Goal: Information Seeking & Learning: Learn about a topic

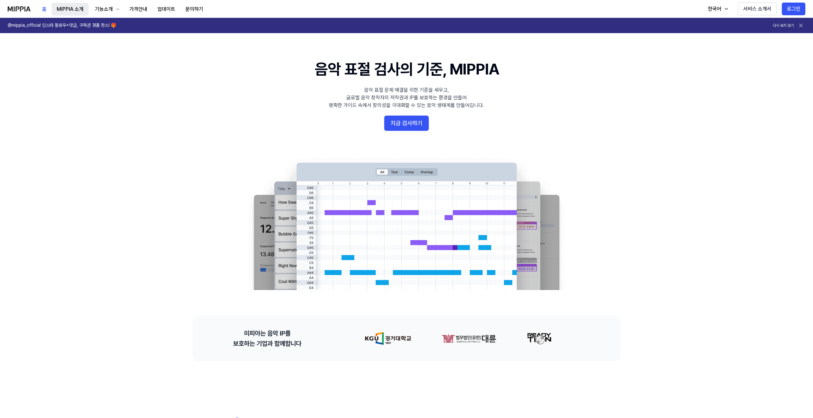
click at [81, 10] on button "MIPPIA 소개" at bounding box center [70, 9] width 37 height 13
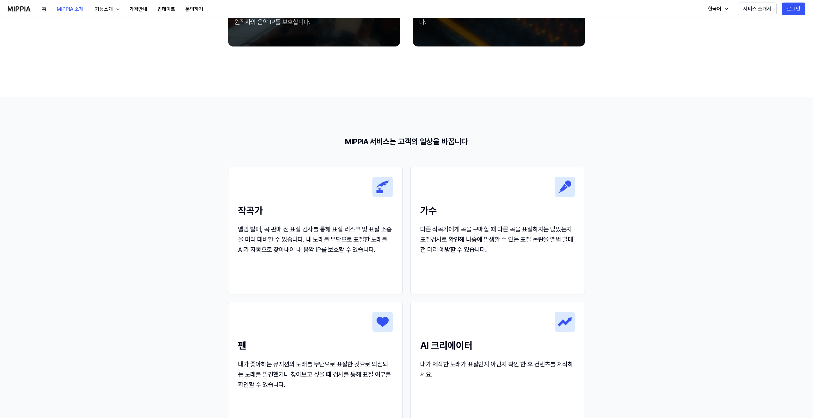
scroll to position [478, 0]
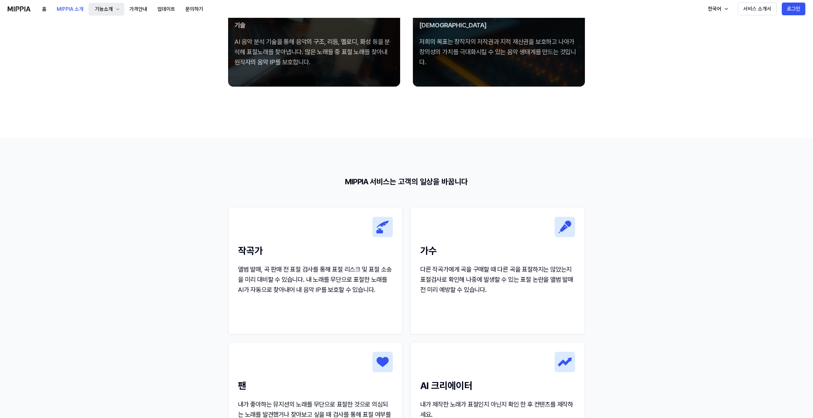
click at [105, 9] on div "기능소개" at bounding box center [104, 9] width 20 height 8
click at [110, 23] on link "표절 검사" at bounding box center [106, 26] width 61 height 13
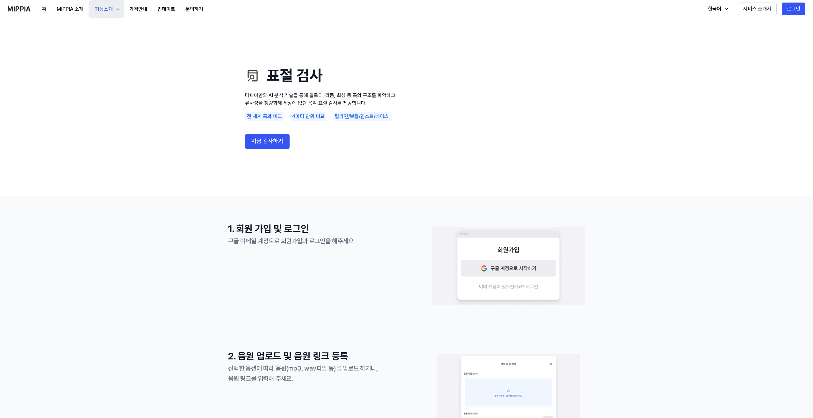
click at [104, 13] on button "기능소개" at bounding box center [107, 9] width 36 height 18
click at [117, 55] on link "음악 분석" at bounding box center [106, 53] width 61 height 13
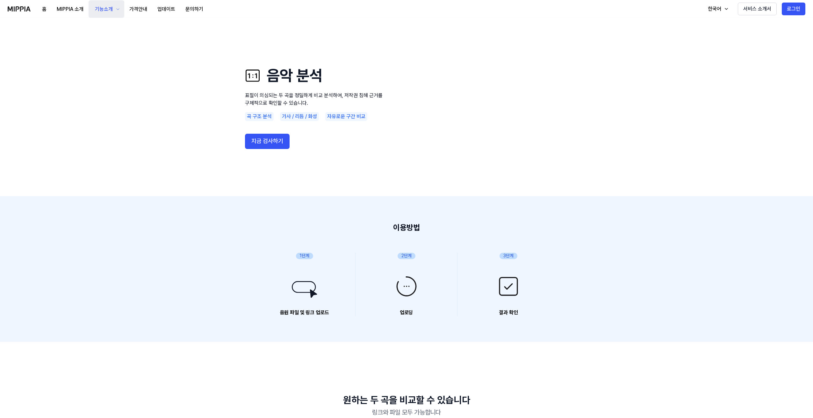
click at [103, 10] on div "기능소개" at bounding box center [104, 9] width 20 height 8
click at [109, 37] on link "모니터링" at bounding box center [106, 41] width 61 height 13
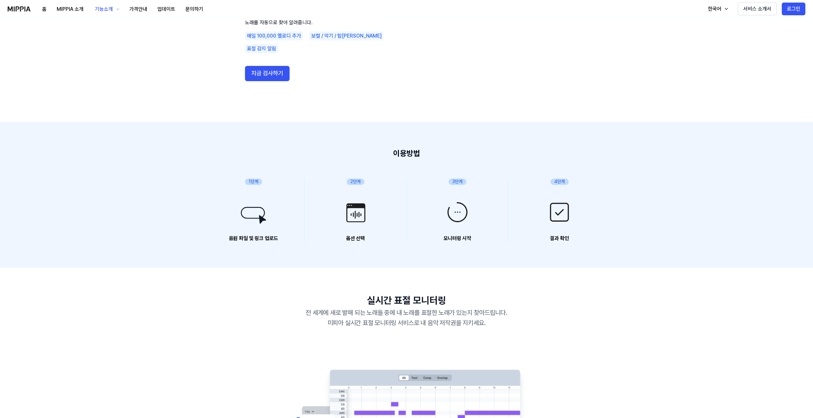
scroll to position [64, 0]
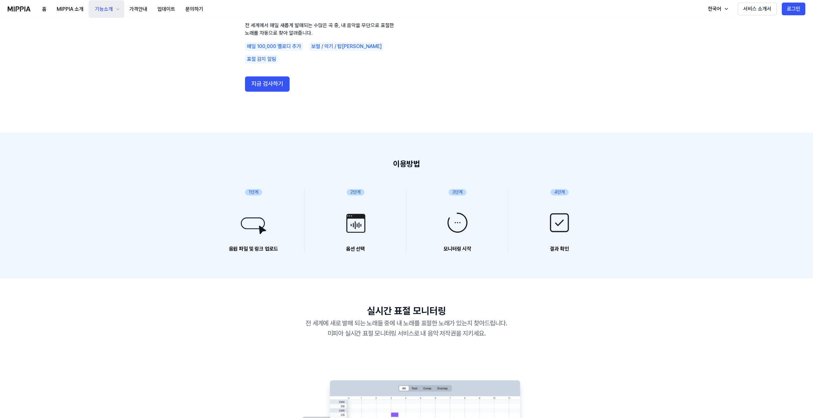
click at [109, 9] on div "기능소개" at bounding box center [104, 9] width 20 height 8
click at [220, 75] on use "모니터링 전 세계에서 매일 새롭게 발매되는 수많은 곡 중, 내 음악을 무단으로 표절한 노래를 자동으로 찾아 알려줍니다. 매일 100,000 멜…" at bounding box center [406, 43] width 459 height 178
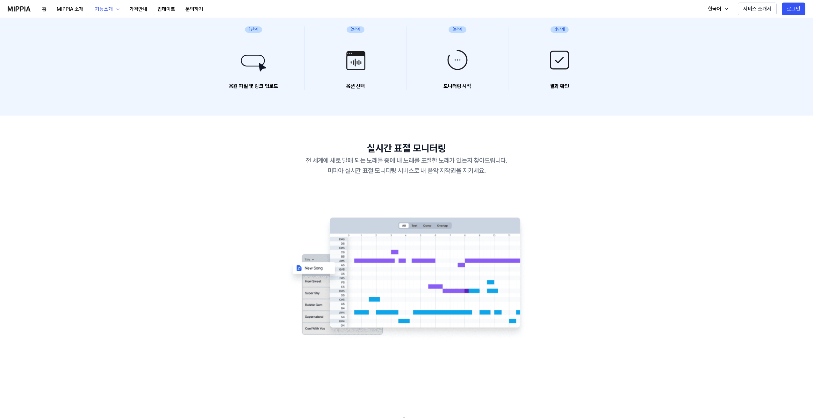
scroll to position [223, 0]
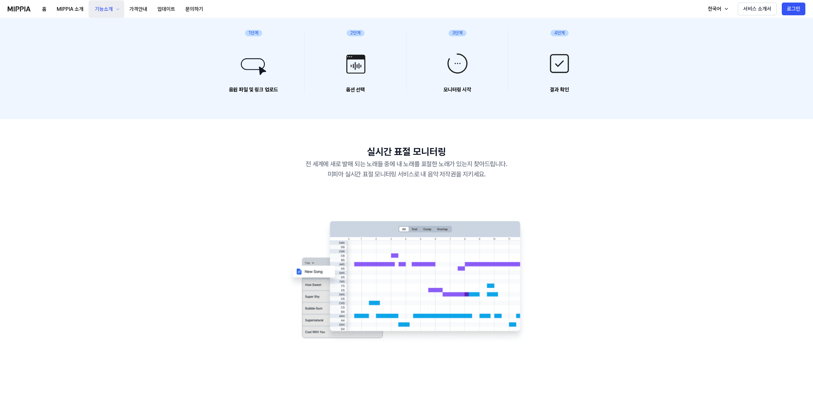
click at [102, 9] on div "기능소개" at bounding box center [104, 9] width 20 height 8
click at [99, 51] on link "음악 분석" at bounding box center [106, 53] width 61 height 13
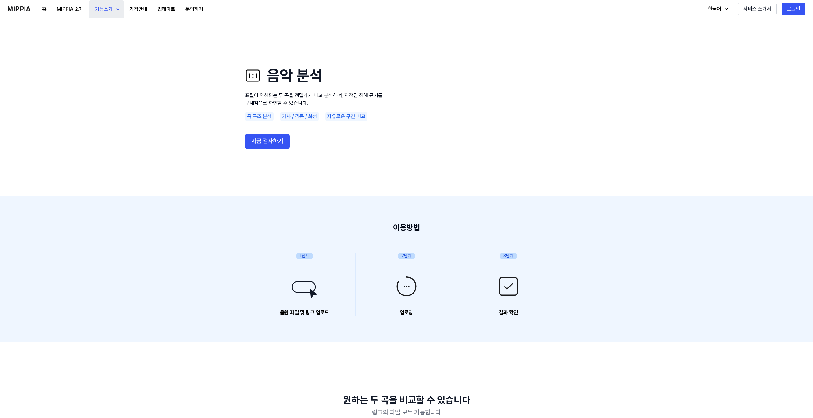
click at [109, 7] on div "기능소개" at bounding box center [104, 9] width 20 height 8
click at [106, 62] on link "AI 판별기" at bounding box center [106, 66] width 61 height 13
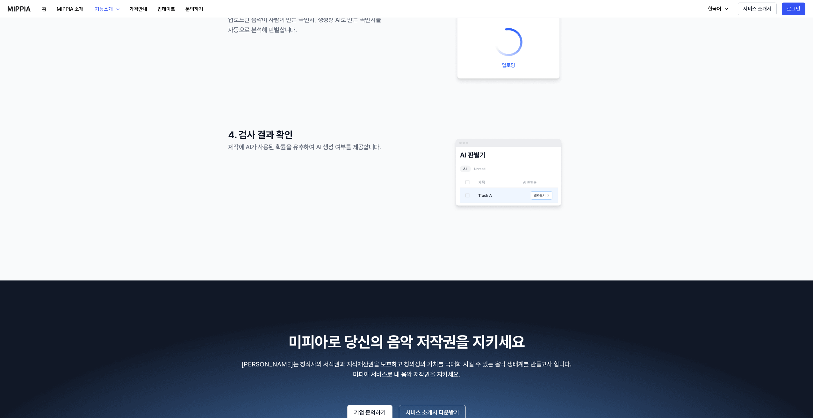
scroll to position [478, 0]
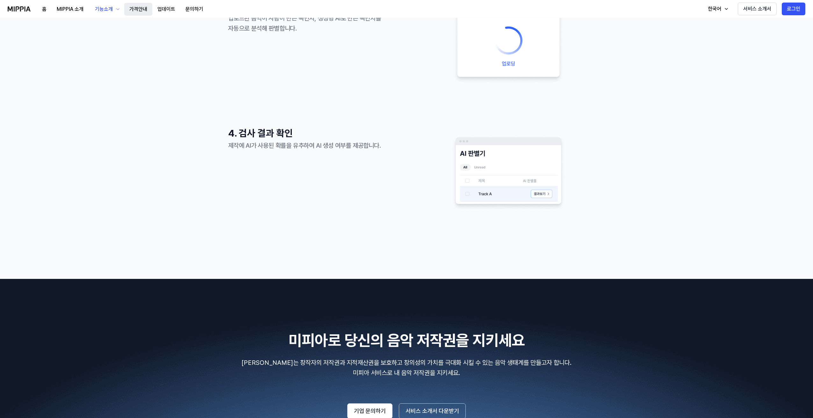
click at [143, 14] on button "가격안내" at bounding box center [138, 9] width 28 height 13
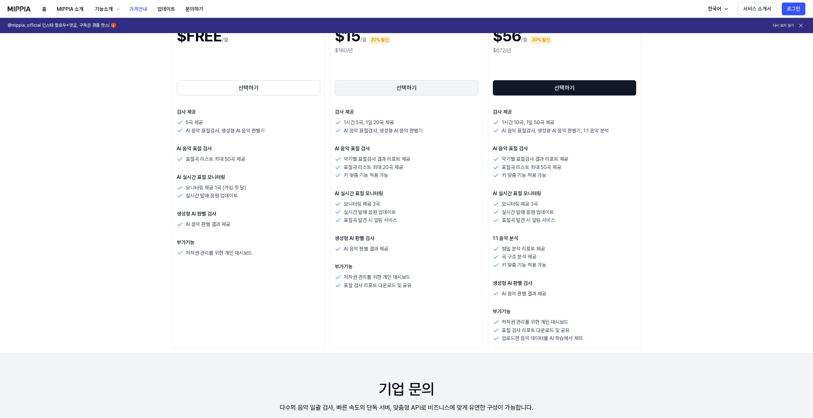
scroll to position [127, 0]
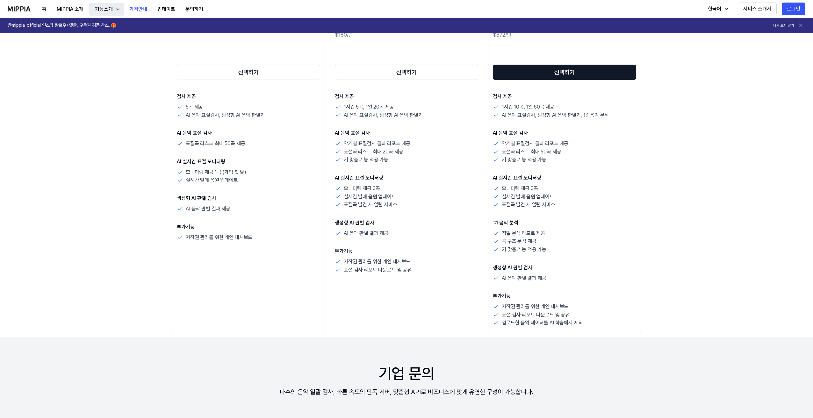
click at [97, 8] on div "기능소개" at bounding box center [104, 9] width 20 height 8
click at [101, 15] on button "기능소개" at bounding box center [107, 9] width 36 height 13
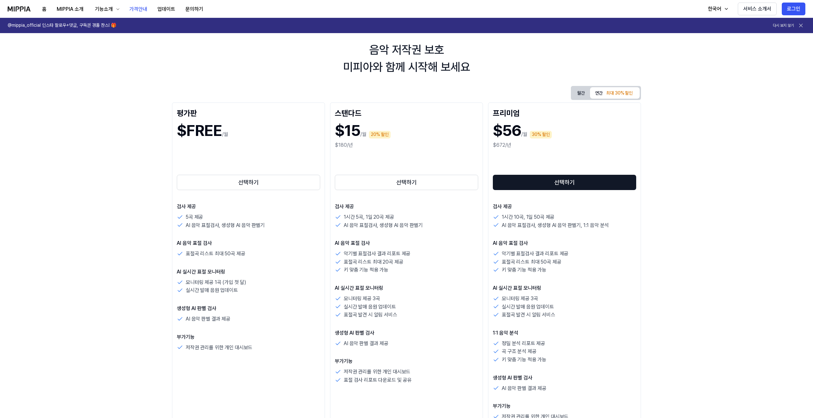
scroll to position [0, 0]
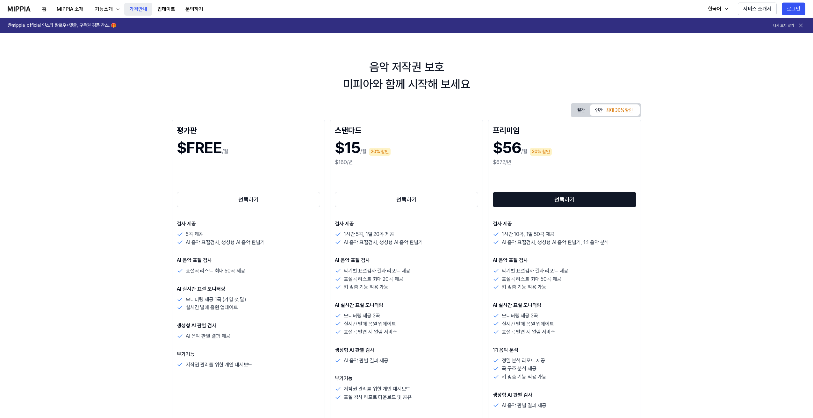
click at [148, 11] on button "가격안내" at bounding box center [138, 9] width 28 height 13
click at [164, 9] on button "업데이트" at bounding box center [166, 9] width 28 height 13
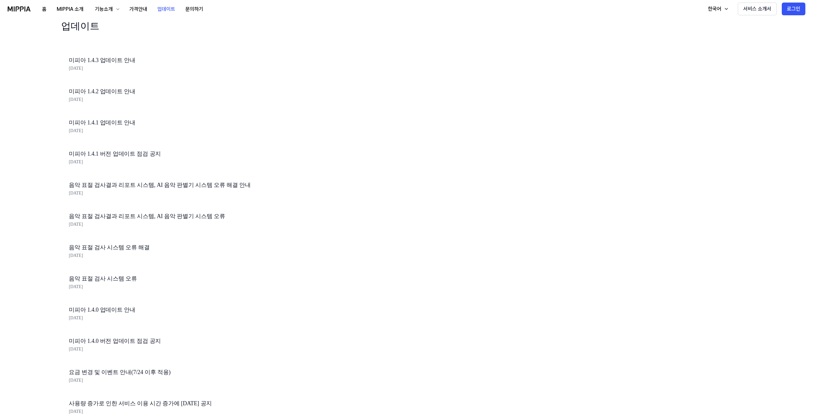
scroll to position [32, 0]
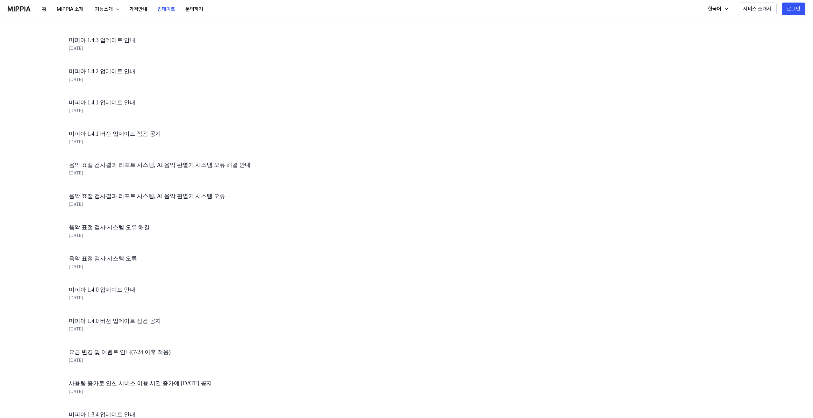
click at [130, 39] on link "미피아 1.4.3 업데이트 안내" at bounding box center [177, 40] width 217 height 9
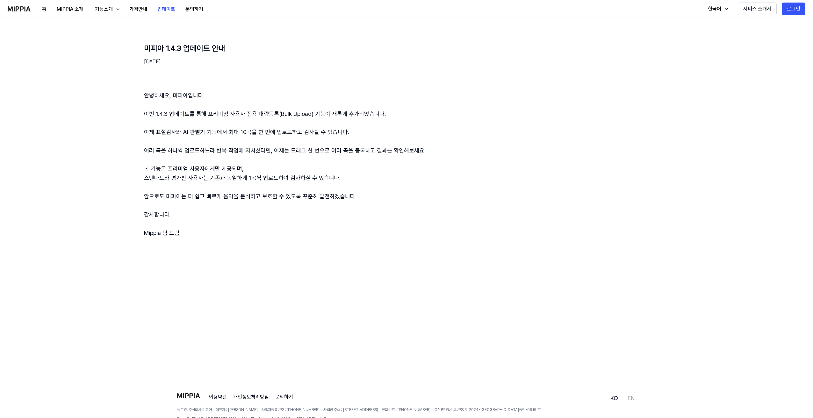
scroll to position [0, 0]
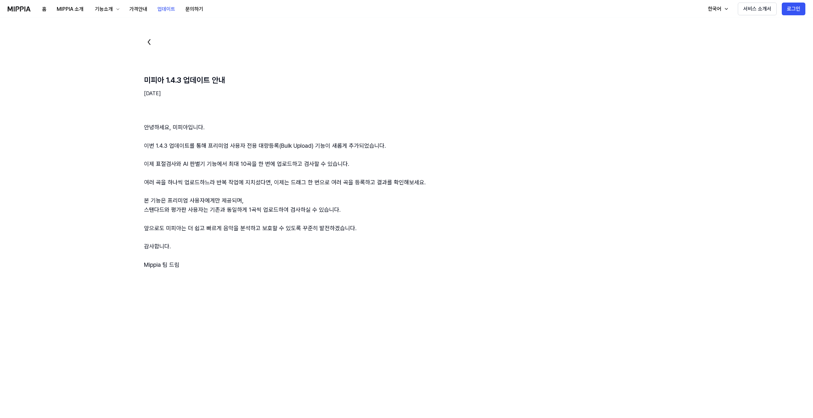
click at [146, 40] on icon at bounding box center [149, 42] width 10 height 10
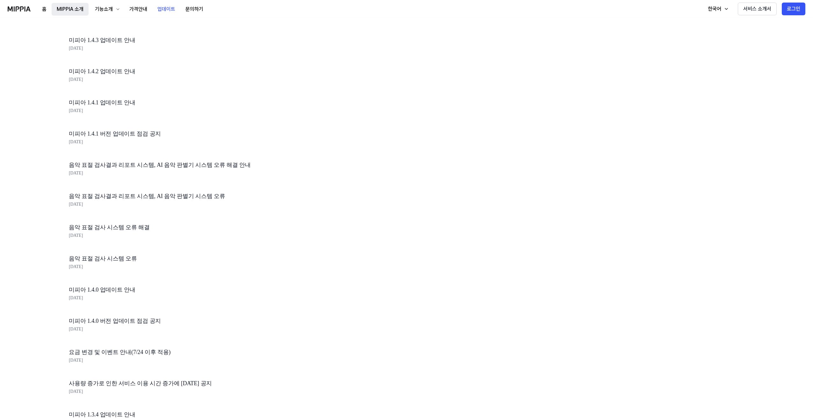
click at [76, 11] on button "MIPPIA 소개" at bounding box center [70, 9] width 37 height 13
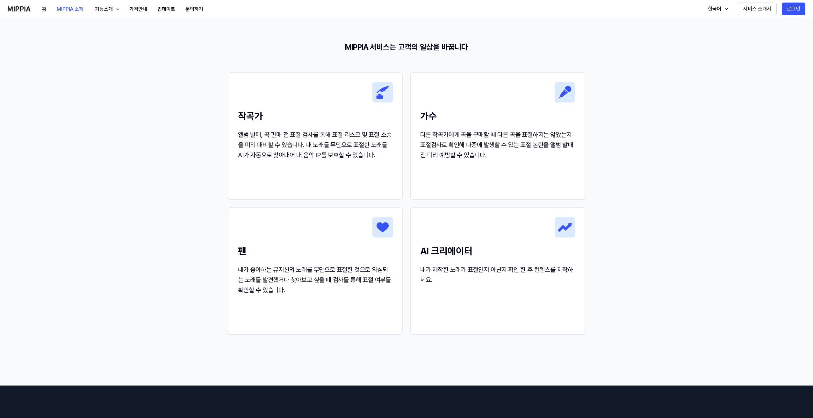
scroll to position [637, 0]
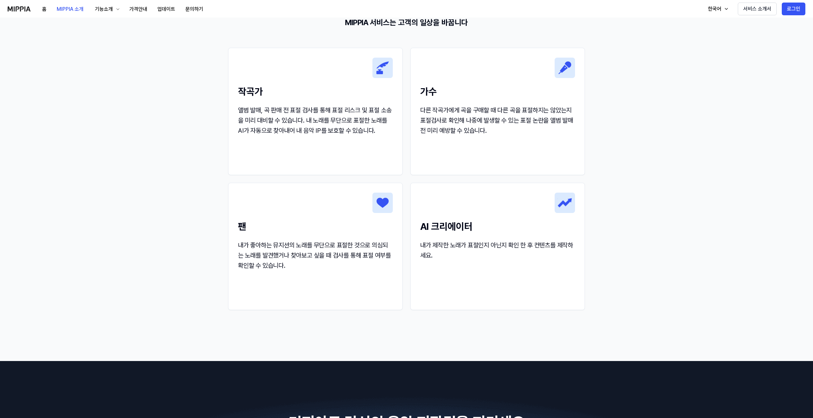
click at [28, 11] on img at bounding box center [19, 8] width 23 height 5
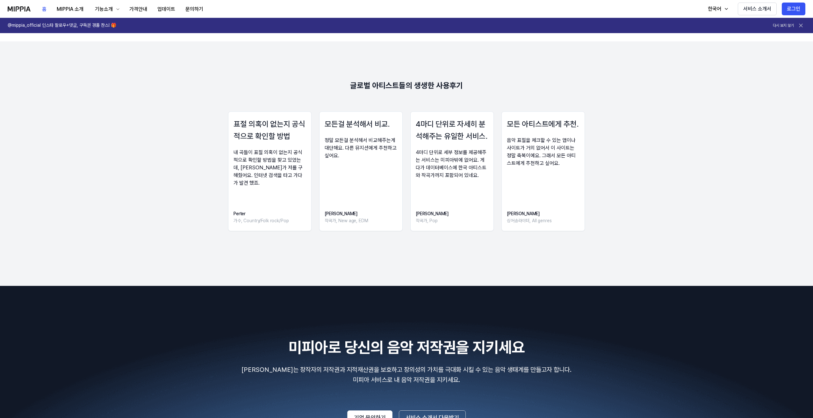
scroll to position [836, 0]
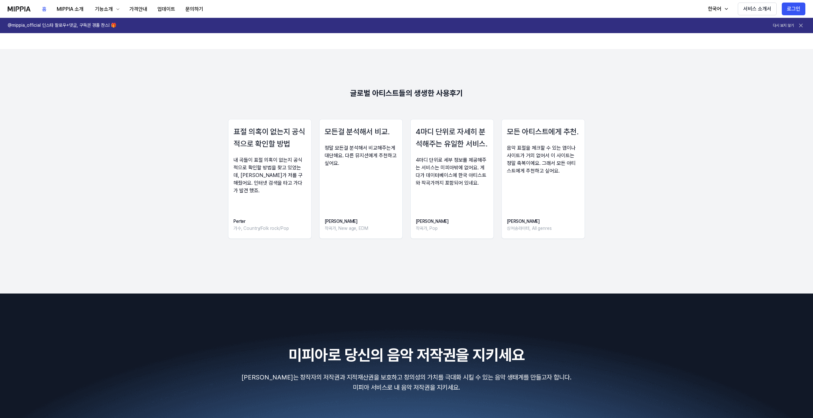
click at [403, 93] on div "글로벌 아티스트들의 생생한 사용후기" at bounding box center [406, 93] width 113 height 13
